Goal: Browse casually

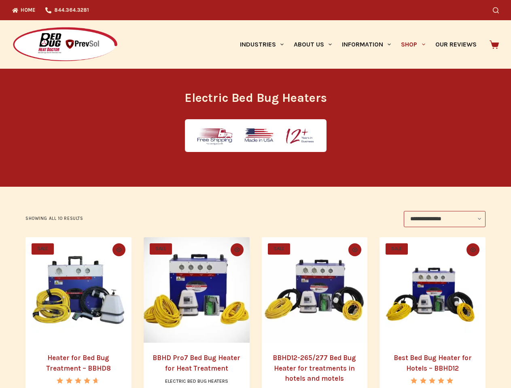
click at [499, 10] on icon "Search" at bounding box center [496, 10] width 6 height 6
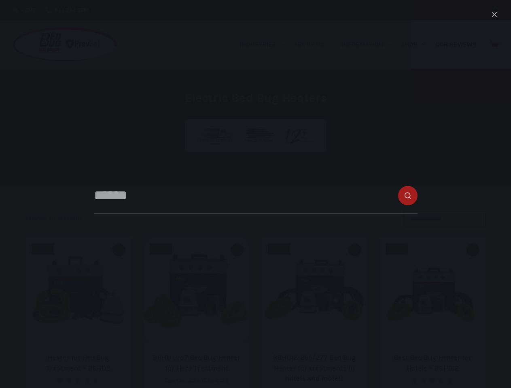
click at [265, 44] on link "Industries" at bounding box center [262, 44] width 54 height 49
click at [316, 44] on link "About Us" at bounding box center [312, 44] width 48 height 49
click at [370, 44] on link "Information" at bounding box center [366, 44] width 59 height 49
click at [416, 44] on link "Shop" at bounding box center [413, 44] width 34 height 49
click at [117, 250] on icon "Quick view toggle" at bounding box center [119, 250] width 6 height 4
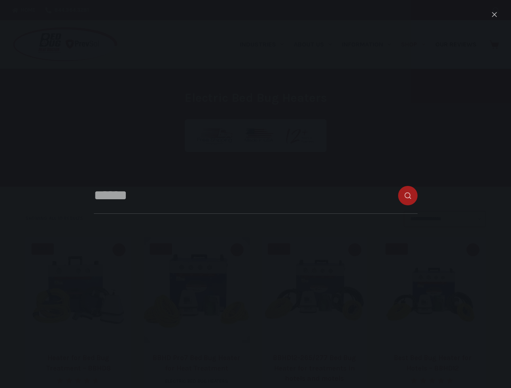
click at [237, 250] on icon "Quick view toggle" at bounding box center [237, 250] width 6 height 4
click at [356, 250] on icon "Quick view toggle" at bounding box center [355, 250] width 6 height 4
click at [476, 250] on icon "Quick view toggle" at bounding box center [473, 250] width 6 height 4
